Goal: Obtain resource: Obtain resource

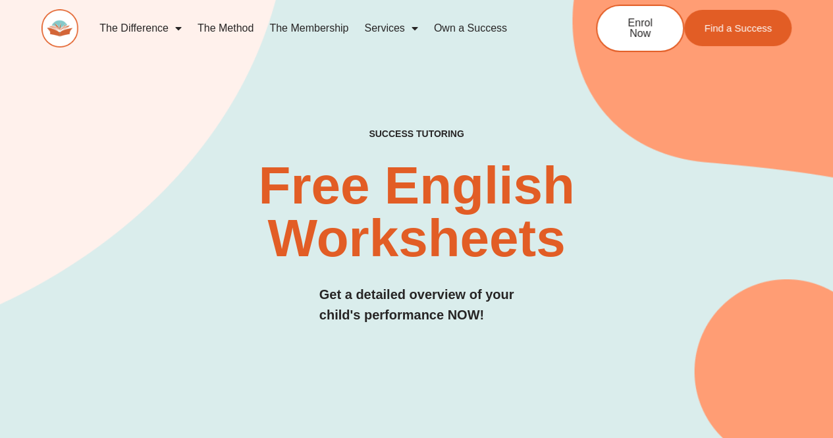
click at [232, 26] on link "The Method" at bounding box center [226, 28] width 72 height 30
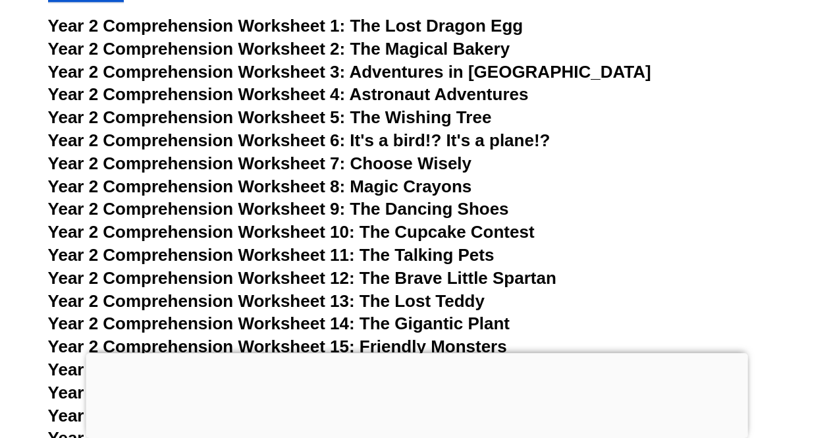
scroll to position [2987, 0]
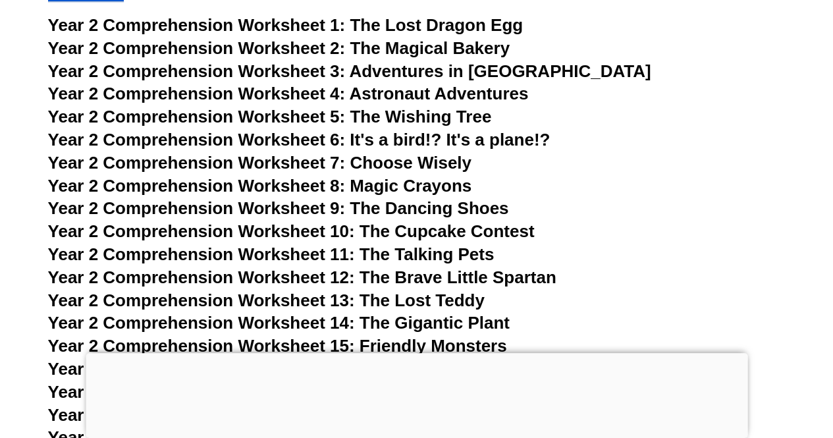
click at [432, 208] on span "Year 2 Comprehension Worksheet 9: The Dancing Shoes" at bounding box center [278, 208] width 461 height 20
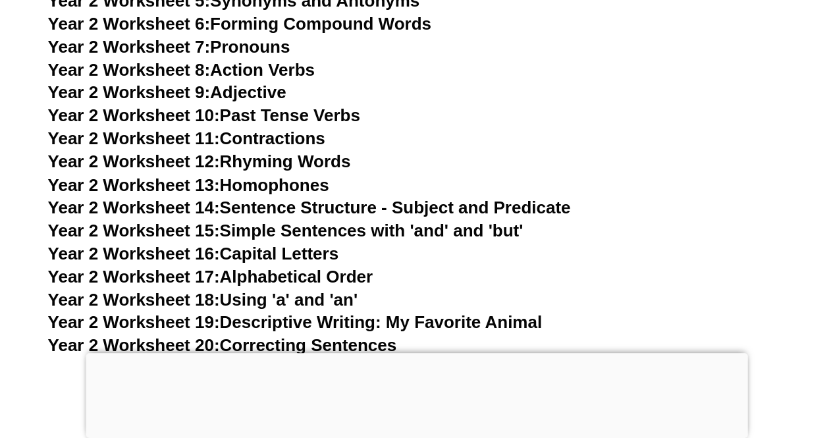
scroll to position [3564, 0]
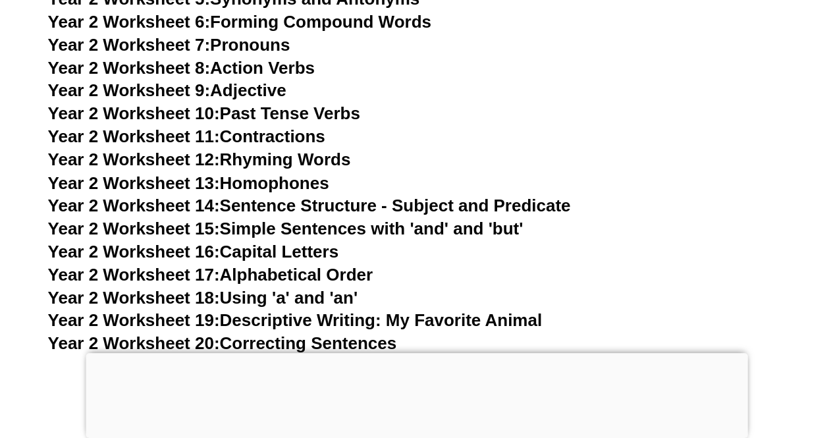
click at [321, 209] on link "Year 2 Worksheet 14: Sentence Structure - Subject and Predicate" at bounding box center [309, 205] width 523 height 20
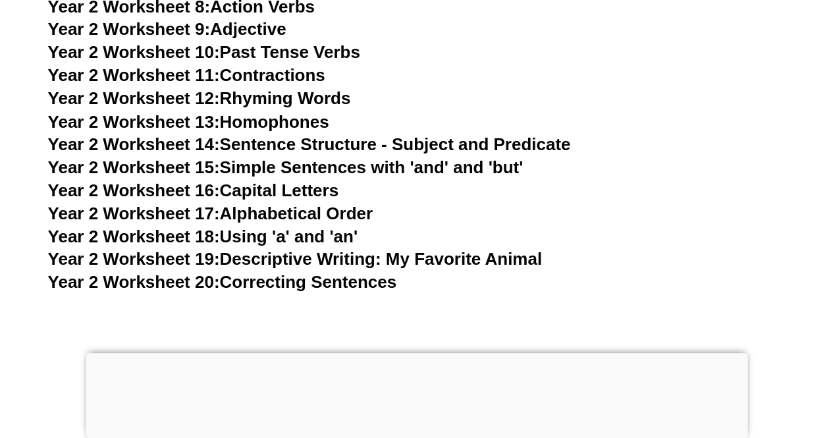
scroll to position [3627, 0]
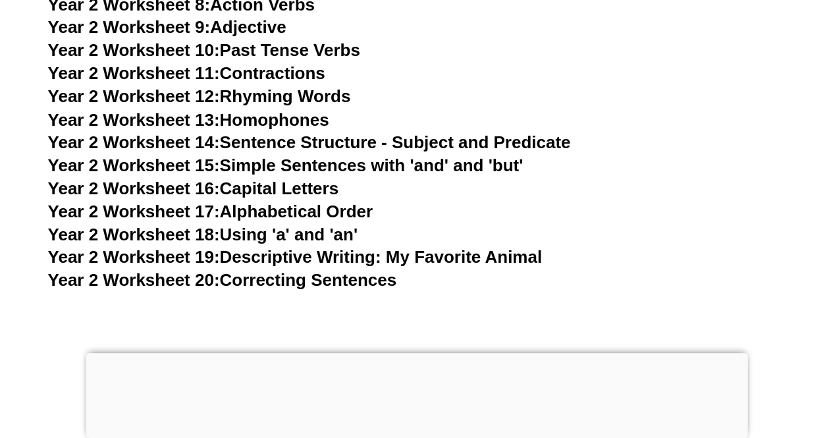
click at [364, 259] on link "Year 2 Worksheet 19: Descriptive Writing: My Favorite Animal" at bounding box center [295, 256] width 494 height 20
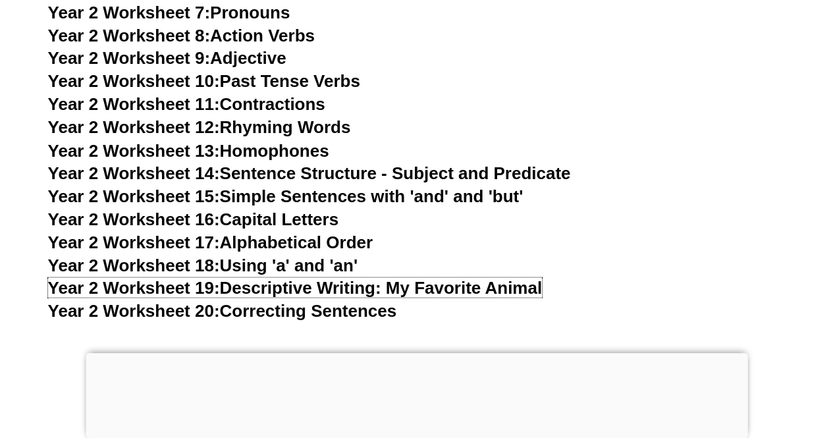
scroll to position [3595, 0]
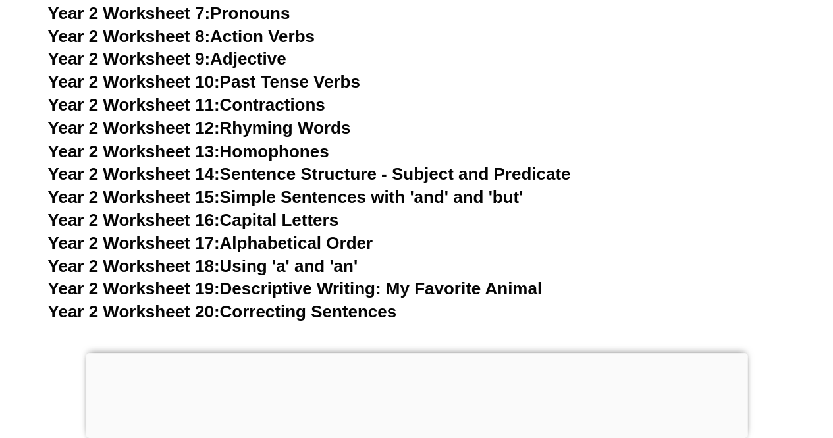
click at [322, 267] on link "Year 2 Worksheet 18: Using 'a' and 'an'" at bounding box center [203, 266] width 310 height 20
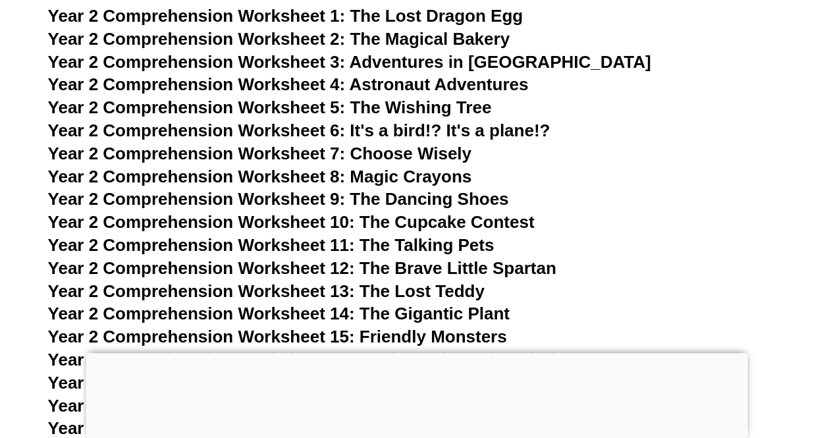
scroll to position [2987, 0]
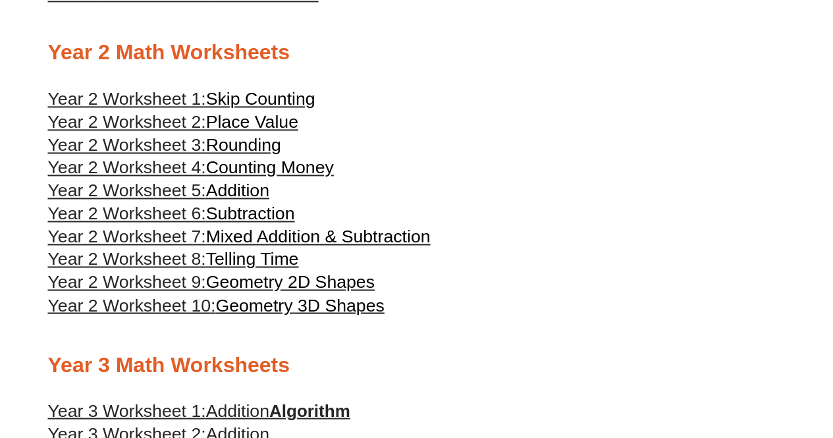
scroll to position [961, 0]
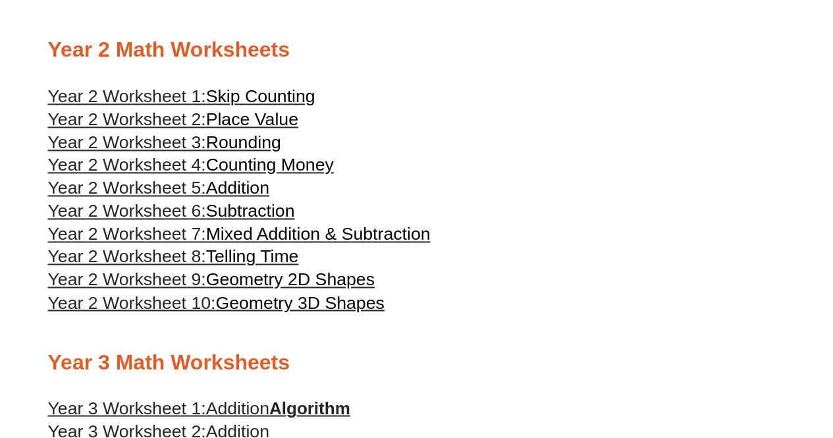
click at [322, 289] on span "Geometry 2D Shapes" at bounding box center [290, 279] width 169 height 20
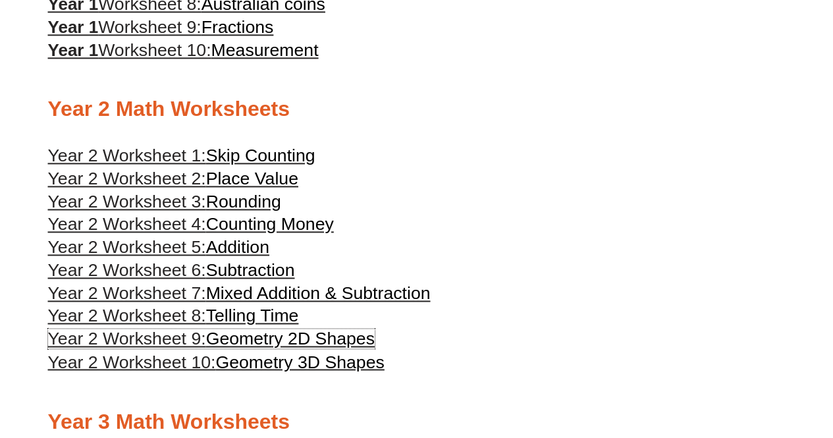
scroll to position [893, 0]
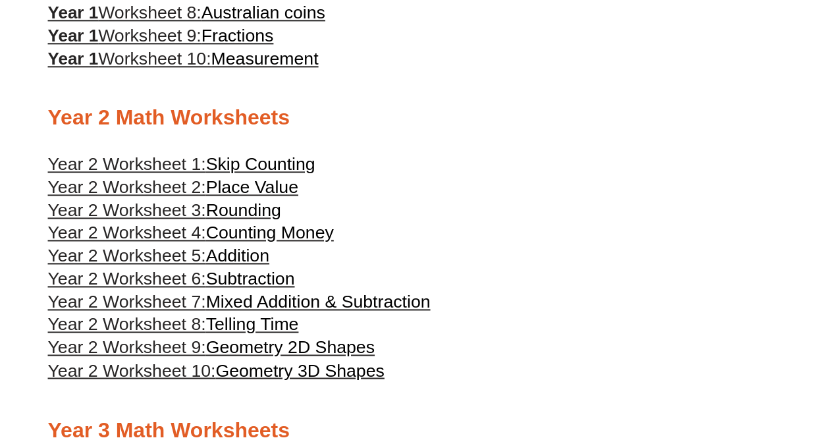
click at [270, 312] on span "Mixed Addition & Subtraction" at bounding box center [318, 302] width 225 height 20
